Goal: Task Accomplishment & Management: Manage account settings

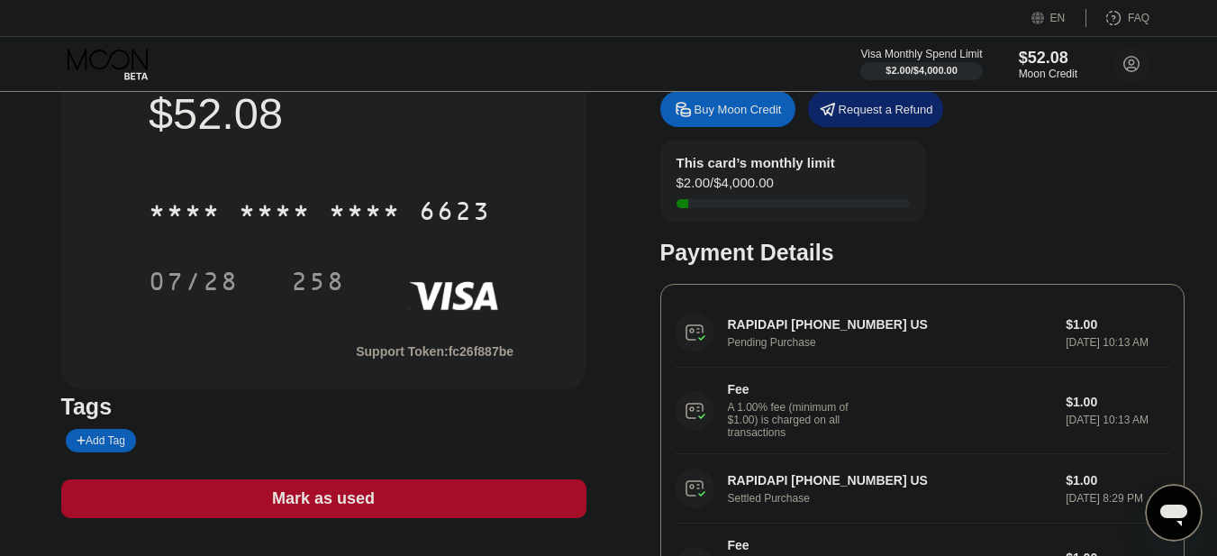
scroll to position [180, 0]
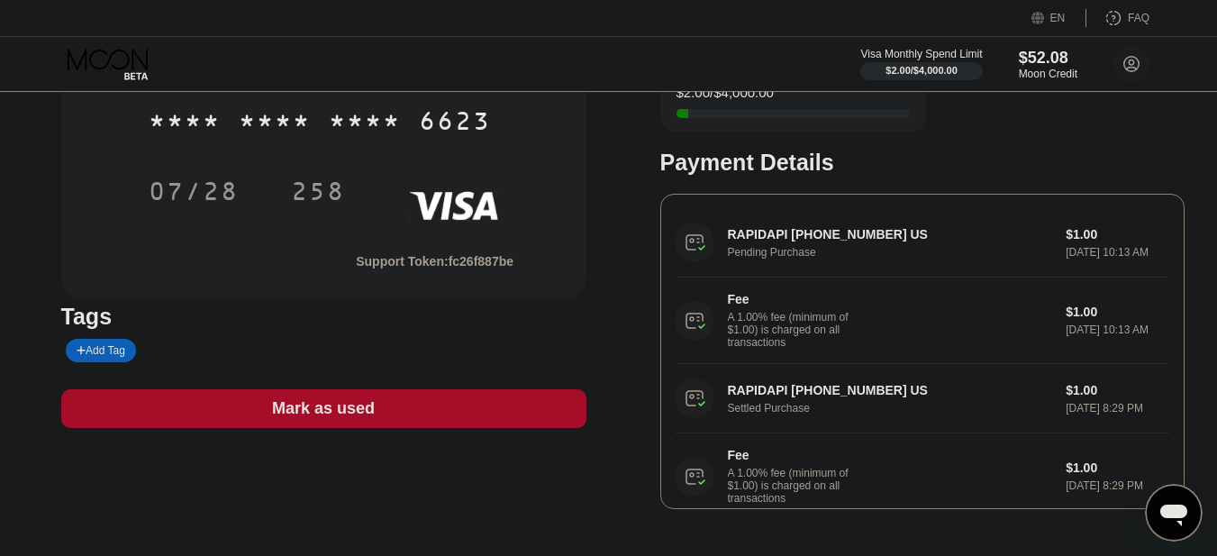
click at [759, 261] on div "RAPIDAPI [PHONE_NUMBER] US Pending Purchase $1.00 [DATE] 10:13 AM Fee A 1.00% f…" at bounding box center [923, 286] width 496 height 156
drag, startPoint x: 706, startPoint y: 267, endPoint x: 866, endPoint y: 267, distance: 159.5
click at [866, 267] on div "RAPIDAPI +14157572743 US Pending Purchase $1.00 Sep 21, 2025 10:13 AM Fee A 1.0…" at bounding box center [923, 286] width 496 height 156
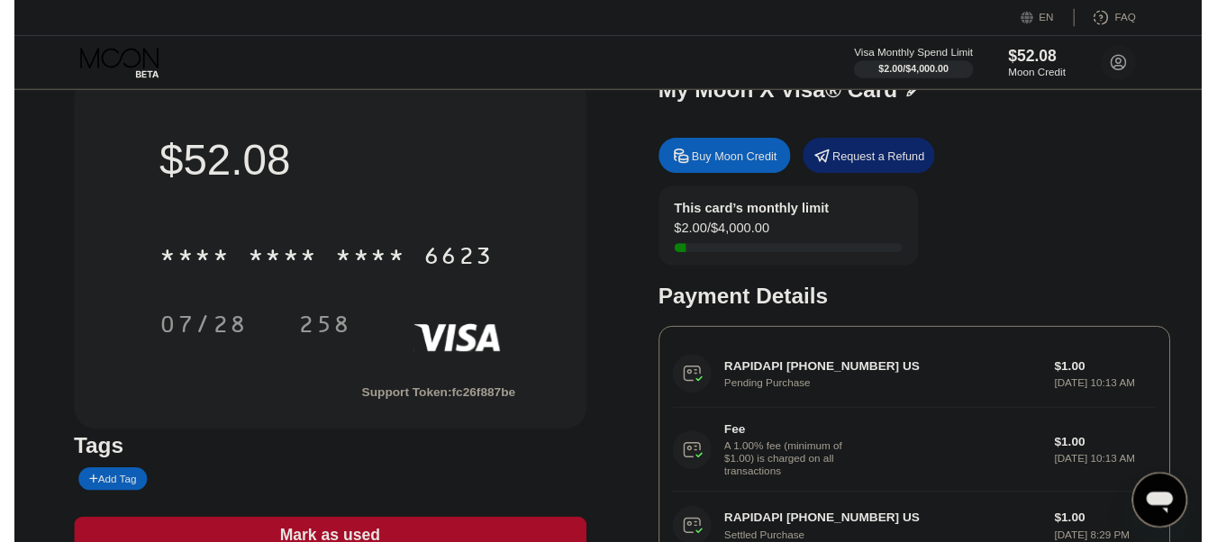
scroll to position [0, 0]
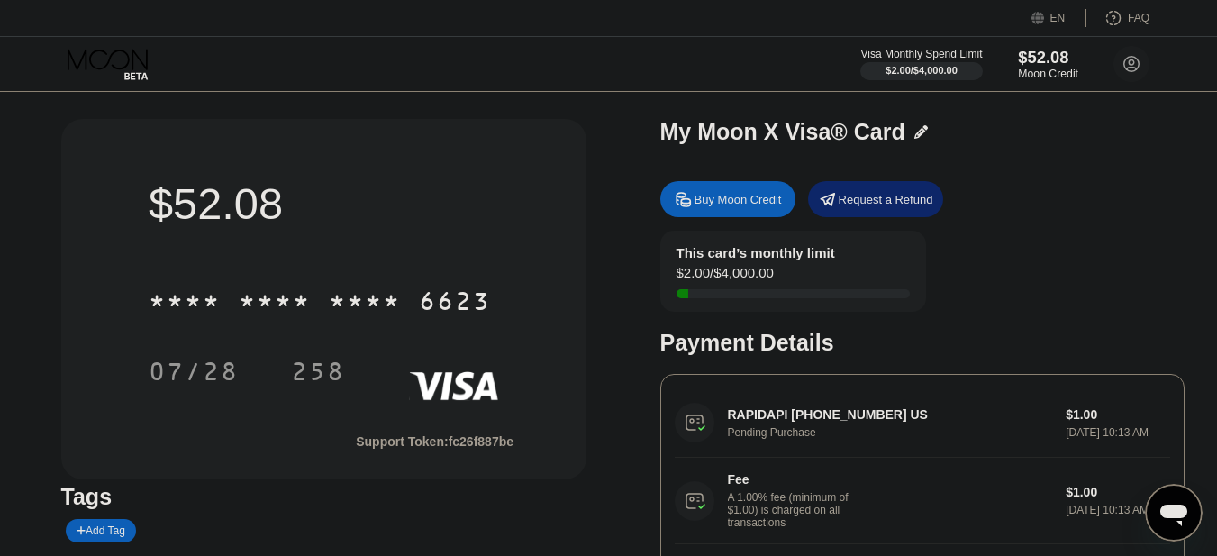
click at [1027, 74] on div "Moon Credit" at bounding box center [1048, 74] width 60 height 13
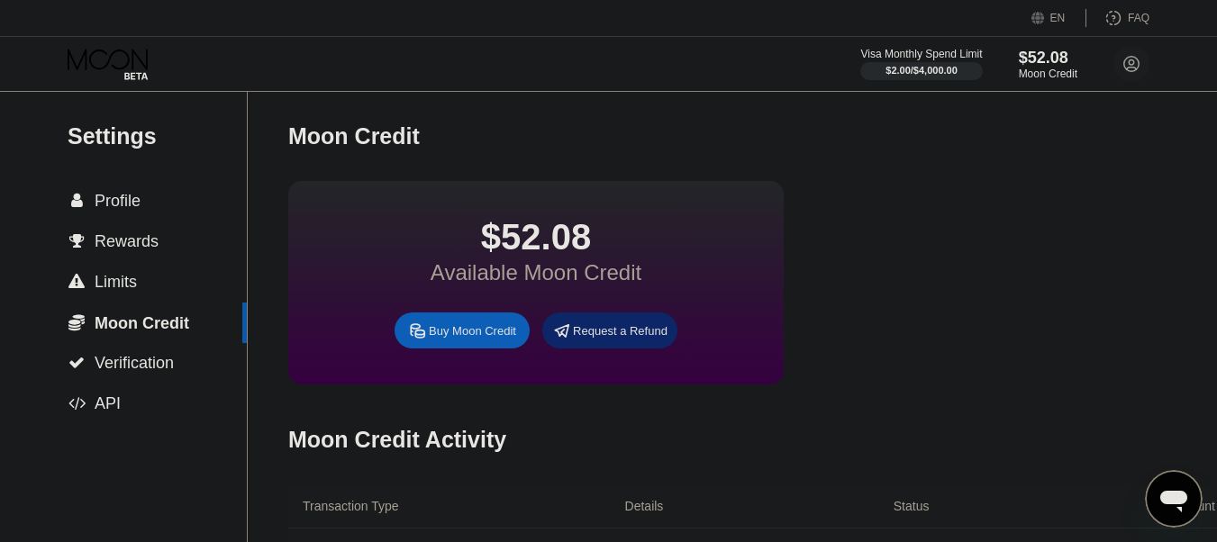
click at [86, 67] on icon at bounding box center [108, 59] width 80 height 21
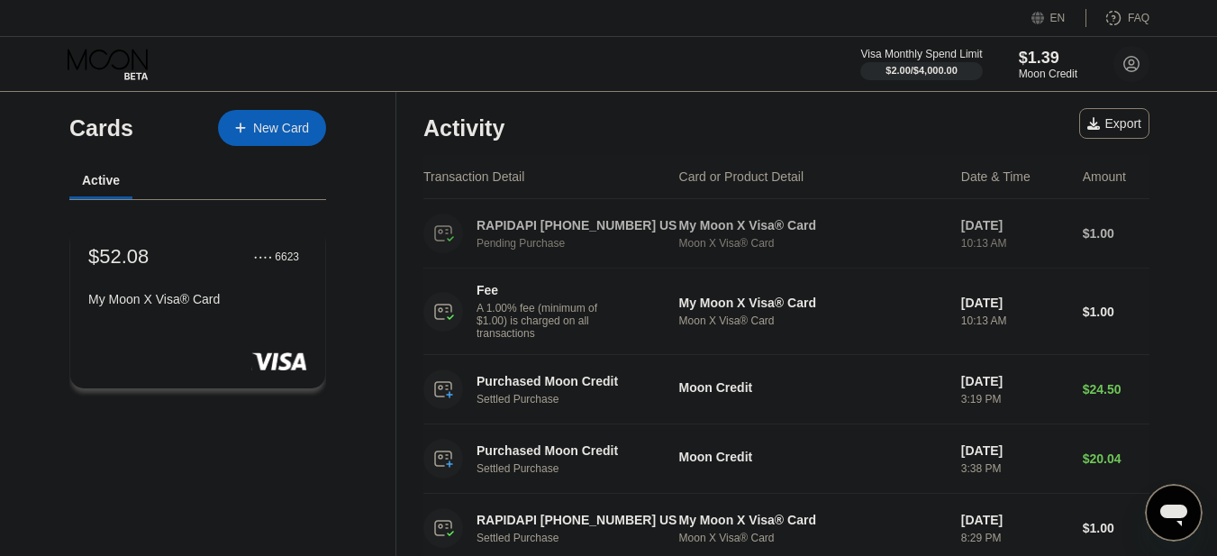
click at [535, 230] on div "RAPIDAPI [PHONE_NUMBER] US" at bounding box center [578, 225] width 202 height 14
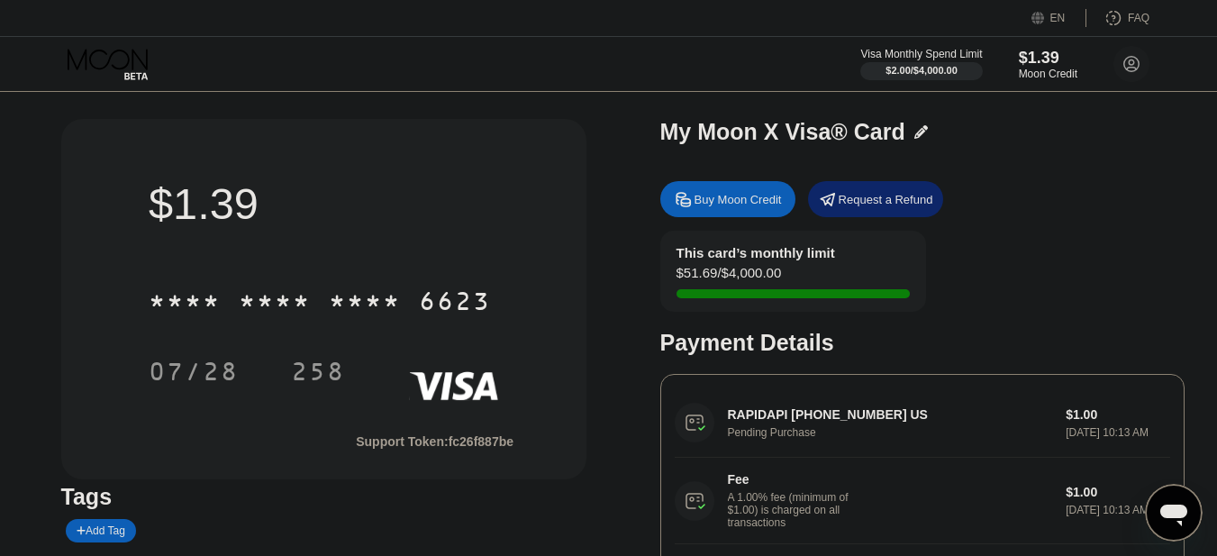
click at [132, 63] on icon at bounding box center [110, 65] width 84 height 32
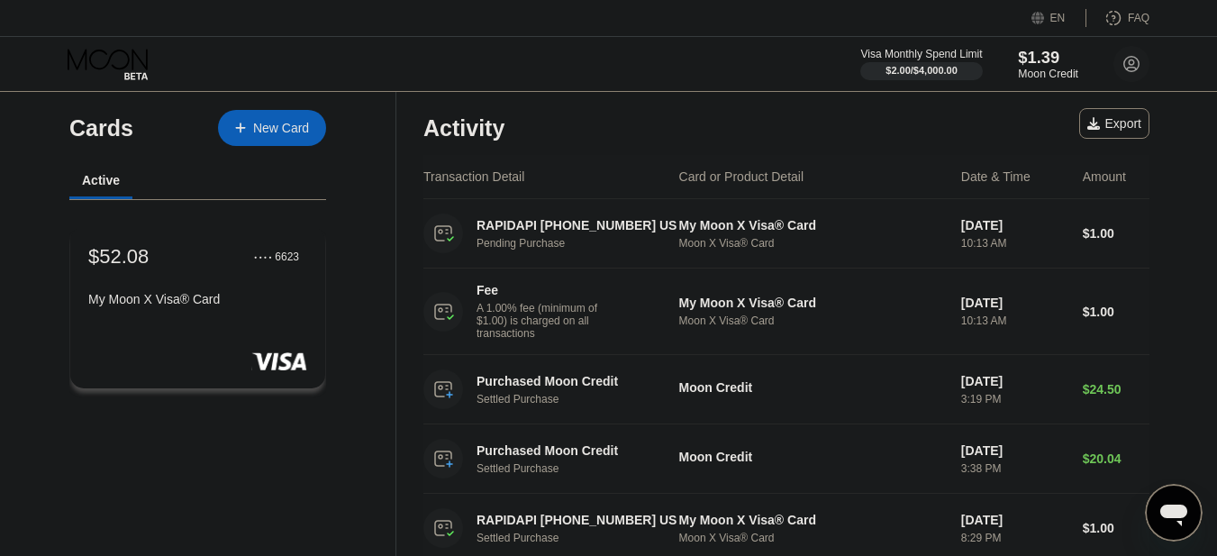
click at [1062, 63] on div "$1.39" at bounding box center [1048, 57] width 60 height 19
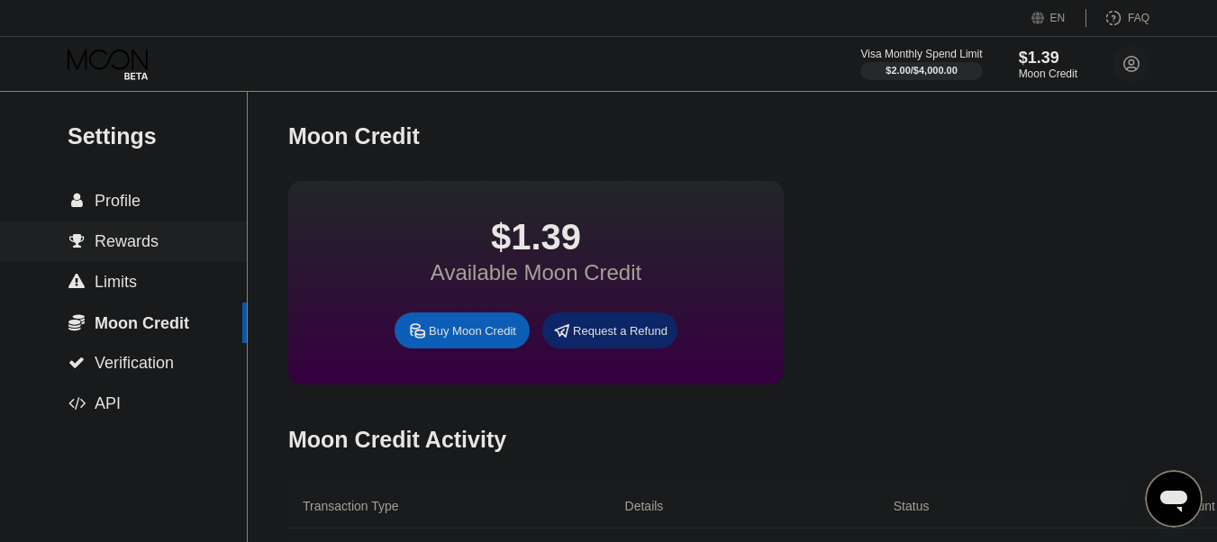
click at [109, 68] on icon at bounding box center [110, 65] width 84 height 32
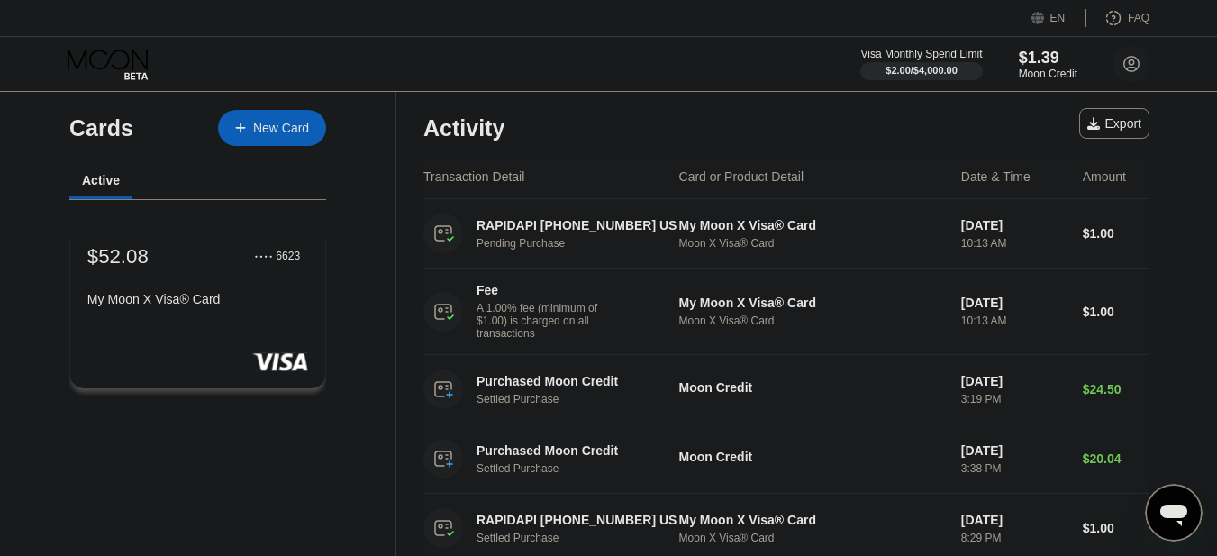
click at [214, 345] on div "$52.08 ● ● ● ● 6623 My Moon X Visa® Card" at bounding box center [198, 307] width 258 height 163
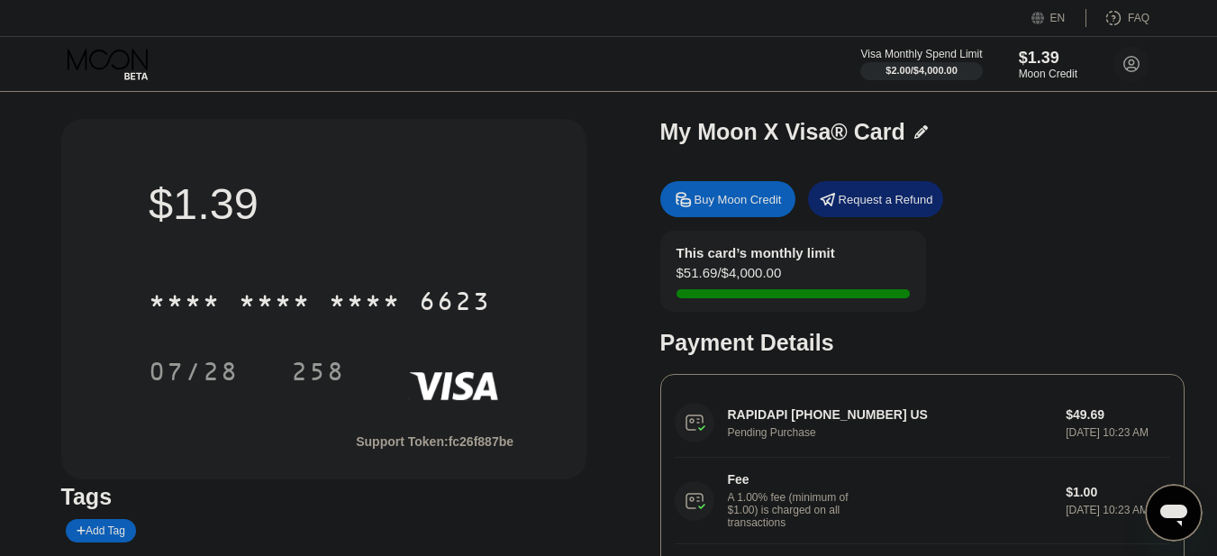
click at [333, 337] on div "* * * * * * * * * * * * 6623 07/28 258" at bounding box center [324, 318] width 350 height 106
click at [1034, 59] on div "$1.39" at bounding box center [1048, 57] width 60 height 19
drag, startPoint x: 683, startPoint y: 267, endPoint x: 863, endPoint y: 286, distance: 181.2
click at [863, 286] on div "This card’s monthly limit $51.69 / $4,000.00" at bounding box center [793, 271] width 266 height 81
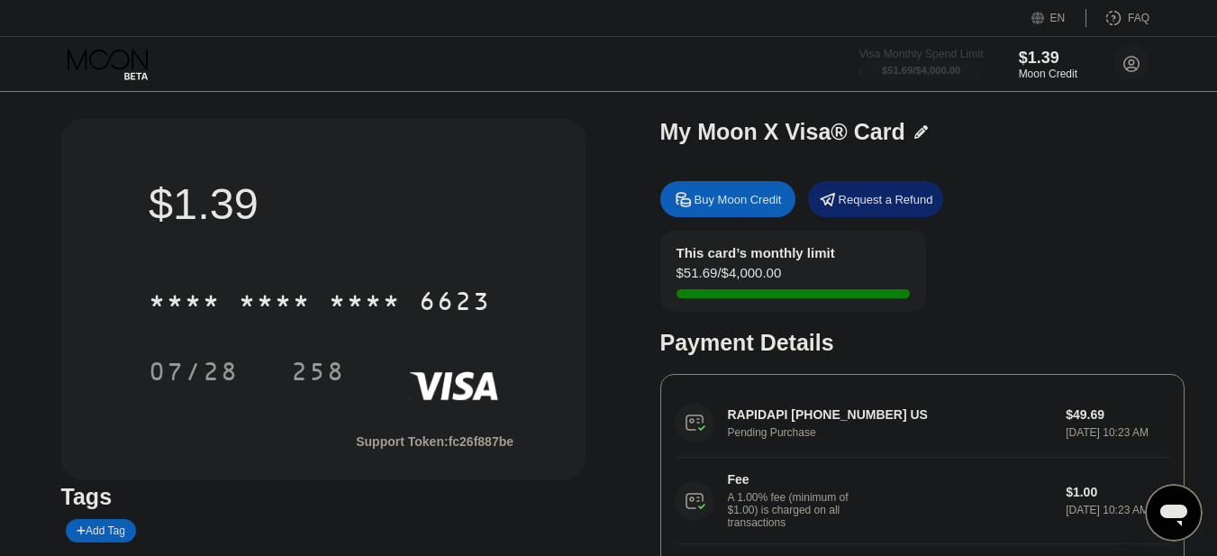
click at [951, 59] on div "Visa Monthly Spend Limit" at bounding box center [921, 54] width 124 height 13
click at [436, 350] on div "* * * * * * * * * * * * 6623 07/28 258" at bounding box center [324, 318] width 350 height 106
